Goal: Task Accomplishment & Management: Manage account settings

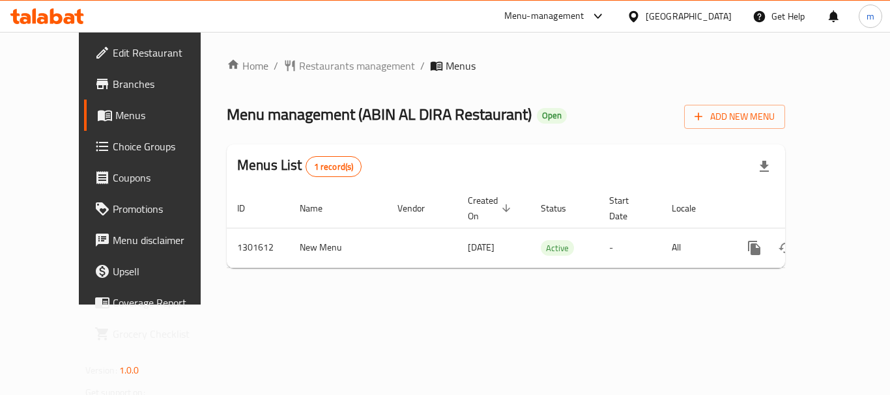
click at [113, 152] on span "Choice Groups" at bounding box center [165, 147] width 104 height 16
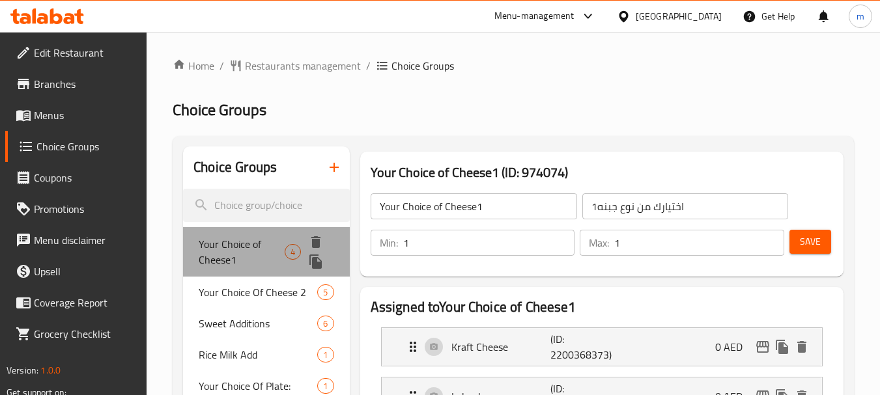
click at [257, 253] on span "Your Choice of Cheese1" at bounding box center [242, 251] width 86 height 31
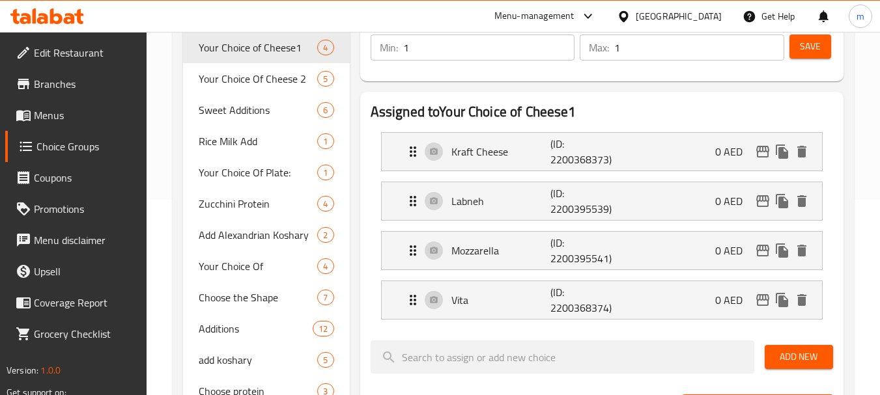
scroll to position [130, 0]
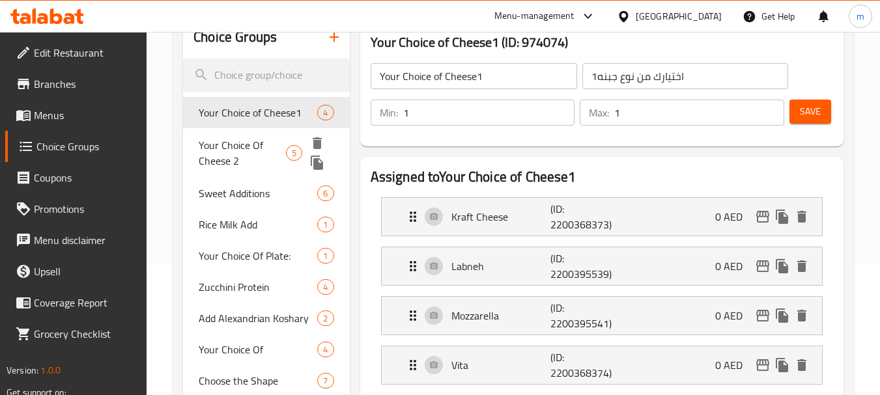
click at [223, 147] on span "Your Choice Of Cheese 2" at bounding box center [242, 152] width 87 height 31
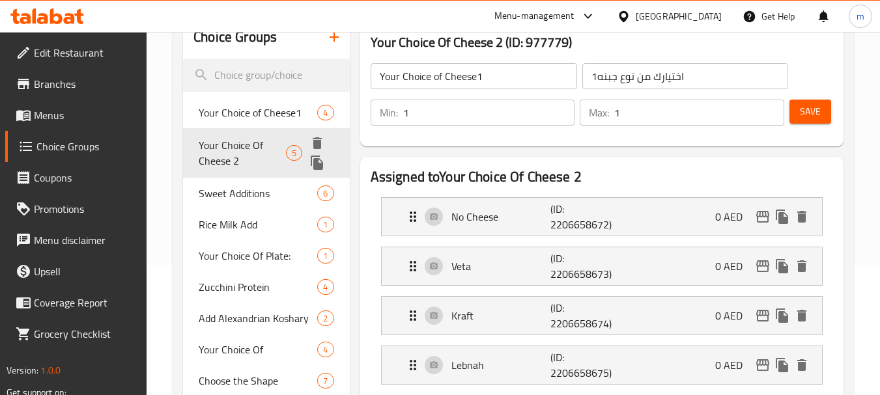
type input "Your Choice Of Cheese 2"
type input "اختيارك من الجبن 2"
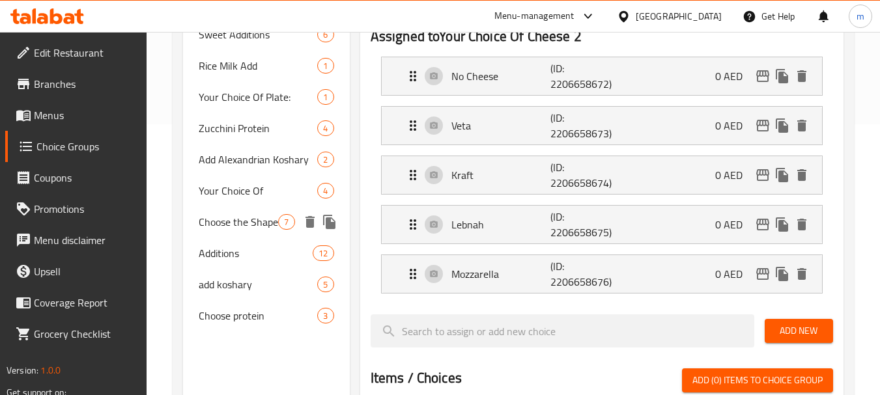
scroll to position [195, 0]
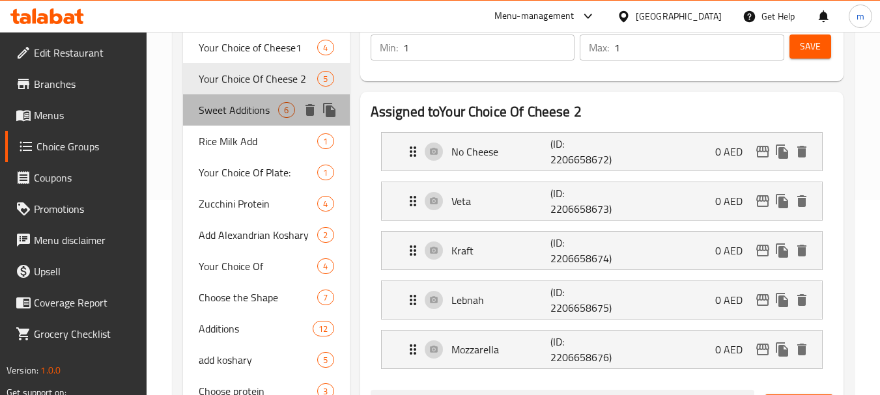
click at [249, 123] on div "Sweet Additions 6" at bounding box center [266, 109] width 166 height 31
type input "Sweet Additions"
type input "اضافات الحلو"
type input "0"
type input "4"
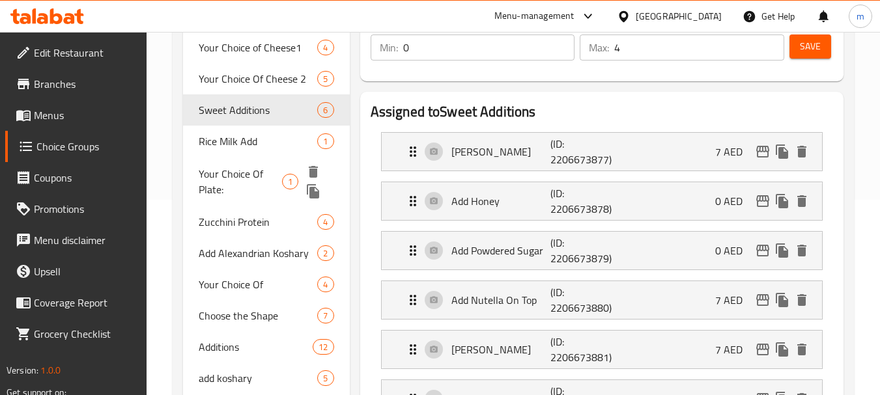
click at [229, 176] on span "Your Choice Of Plate:" at bounding box center [240, 181] width 83 height 31
type input "Your Choice Of Plate:"
type input "اختيارك صحون:"
type input "1"
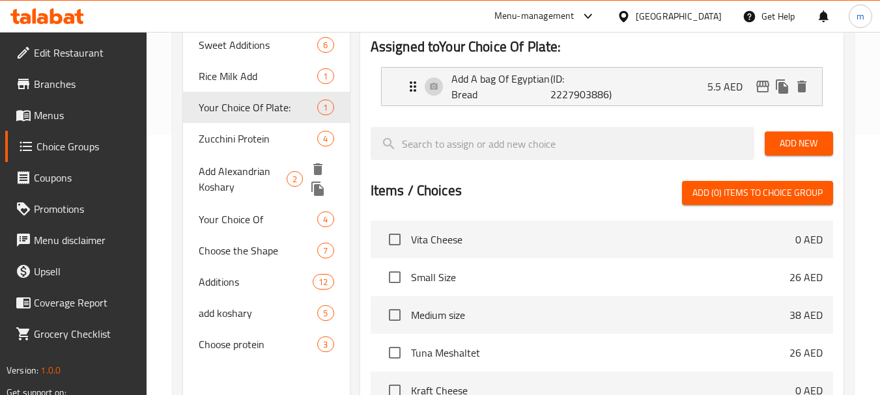
scroll to position [326, 0]
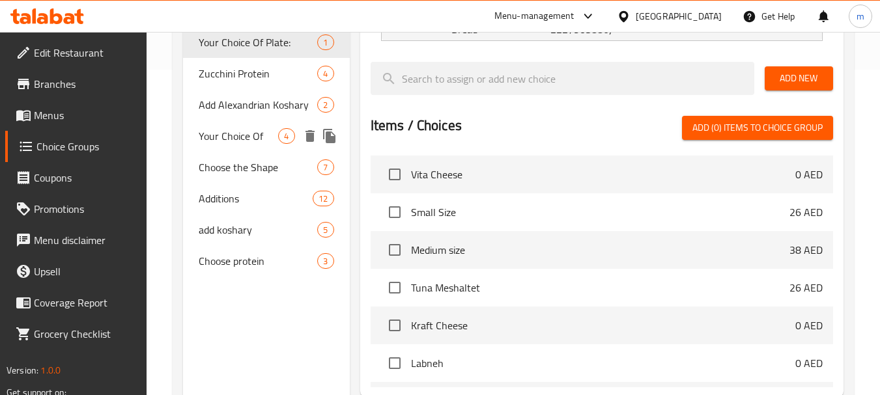
click at [254, 149] on div "Your Choice Of 4" at bounding box center [266, 136] width 166 height 31
type input "Your Choice Of"
type input "اختيارك من"
type input "1"
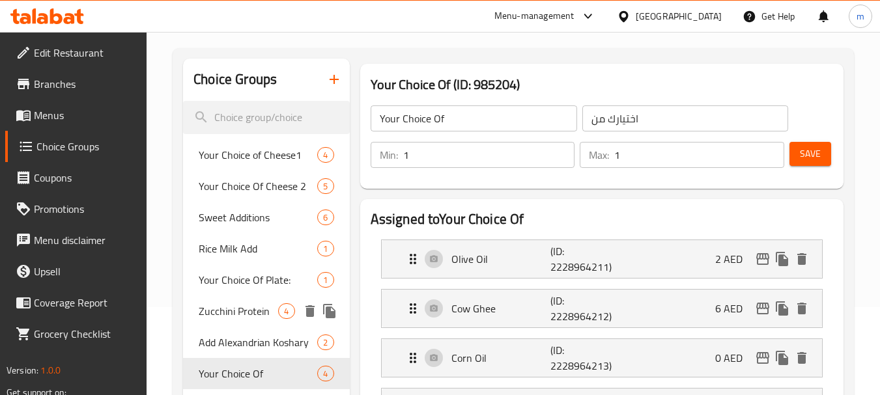
scroll to position [65, 0]
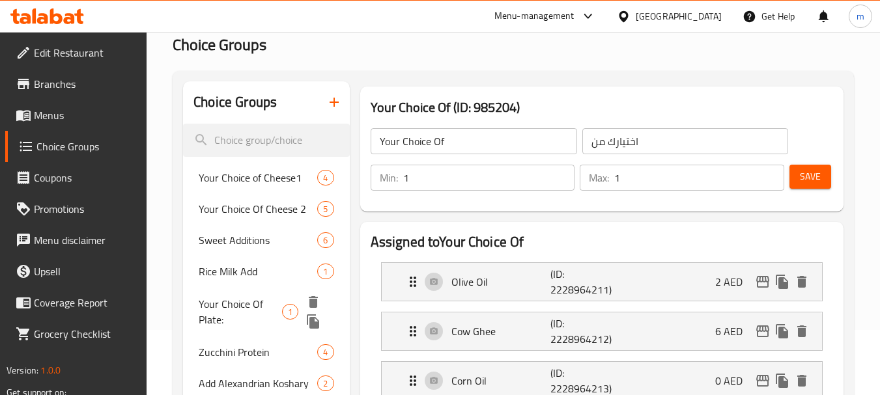
click at [241, 303] on span "Your Choice Of Plate:" at bounding box center [240, 311] width 83 height 31
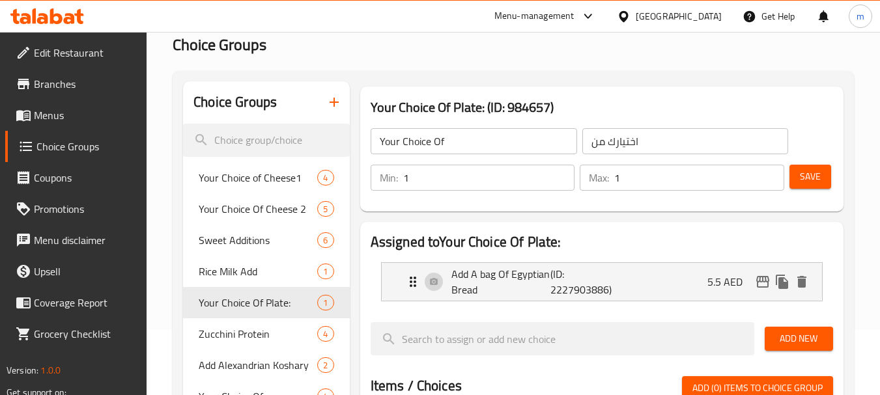
type input "Your Choice Of Plate:"
type input "اختيارك صحون:"
type input "0"
click at [55, 14] on icon at bounding box center [47, 16] width 74 height 16
